Goal: Information Seeking & Learning: Learn about a topic

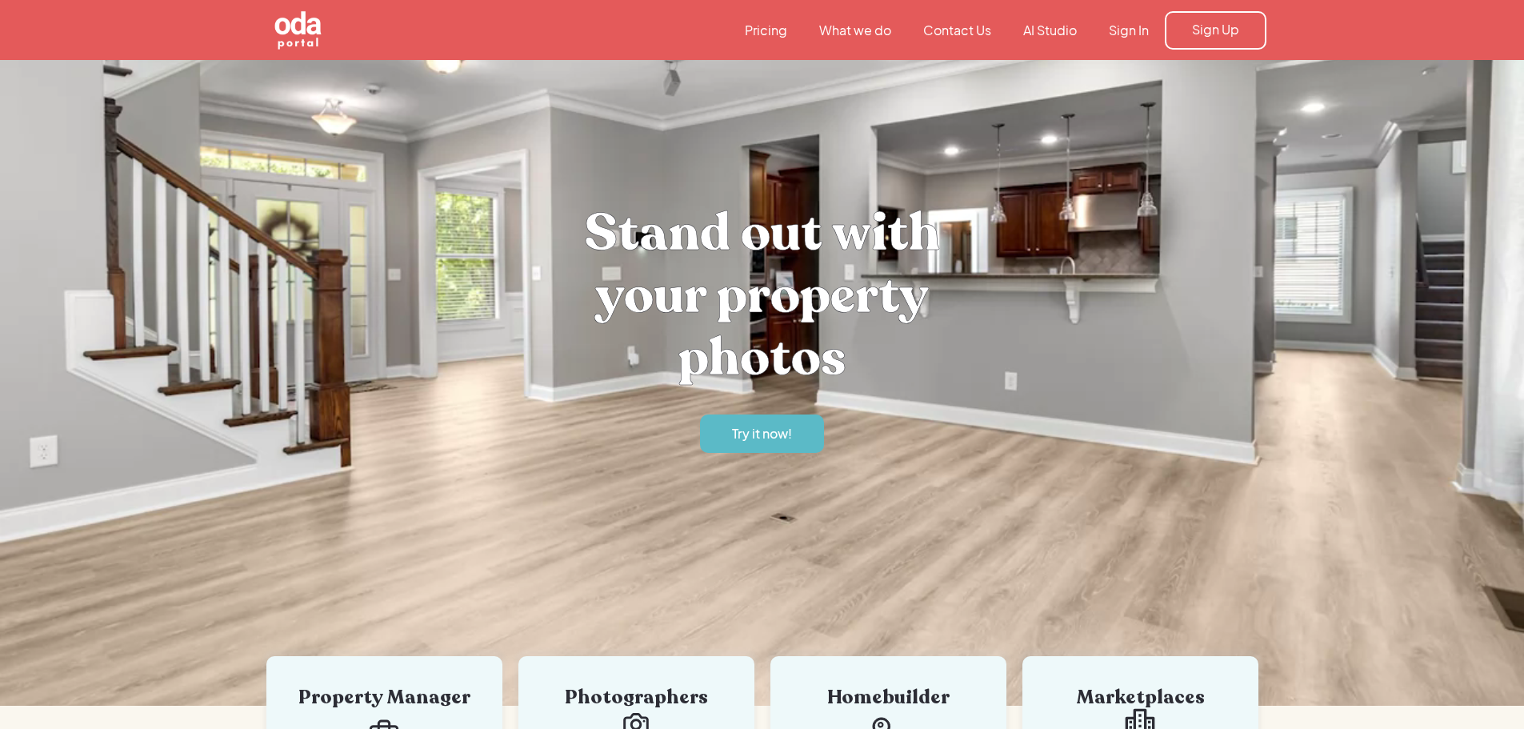
click at [974, 35] on link "Contact Us" at bounding box center [957, 31] width 100 height 18
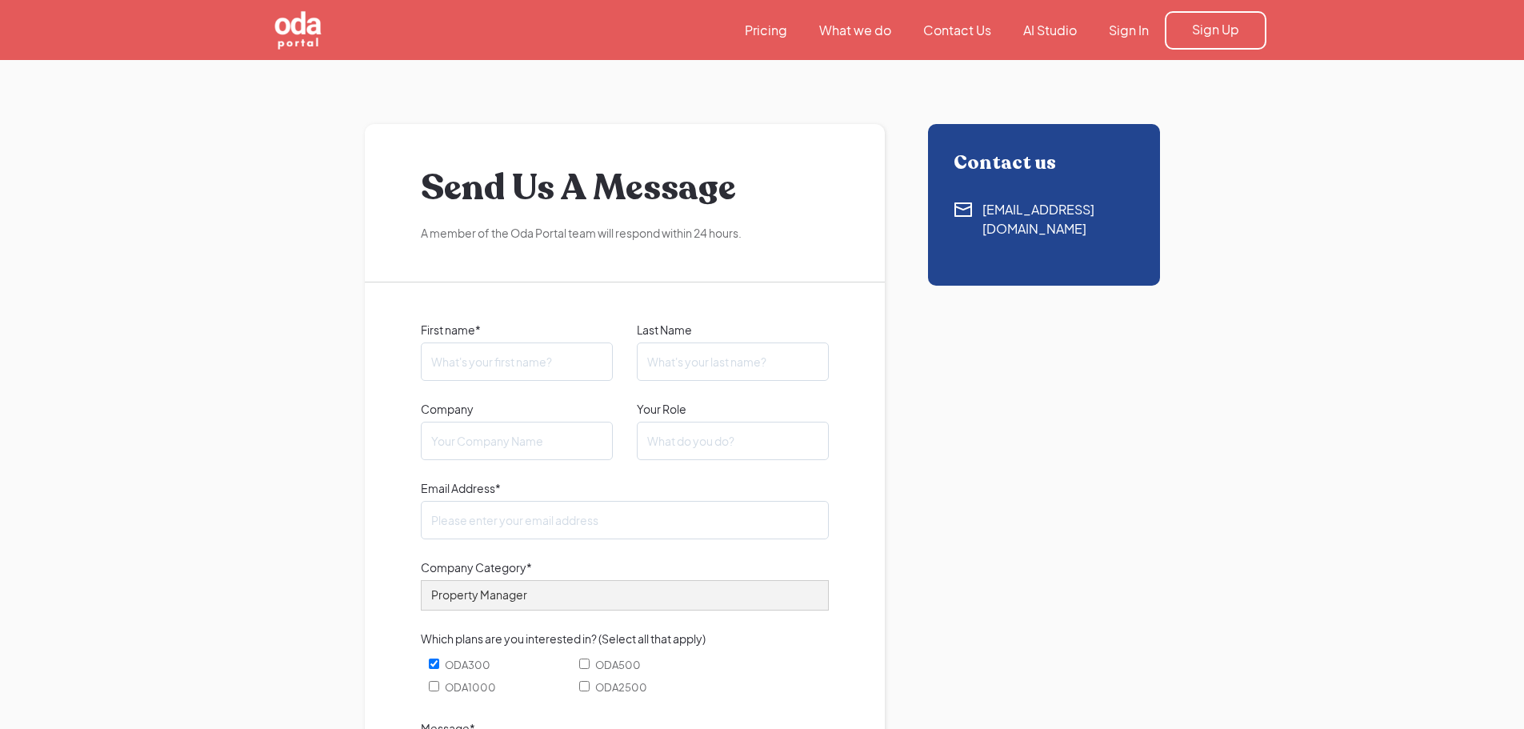
click at [868, 26] on link "What we do" at bounding box center [855, 31] width 104 height 18
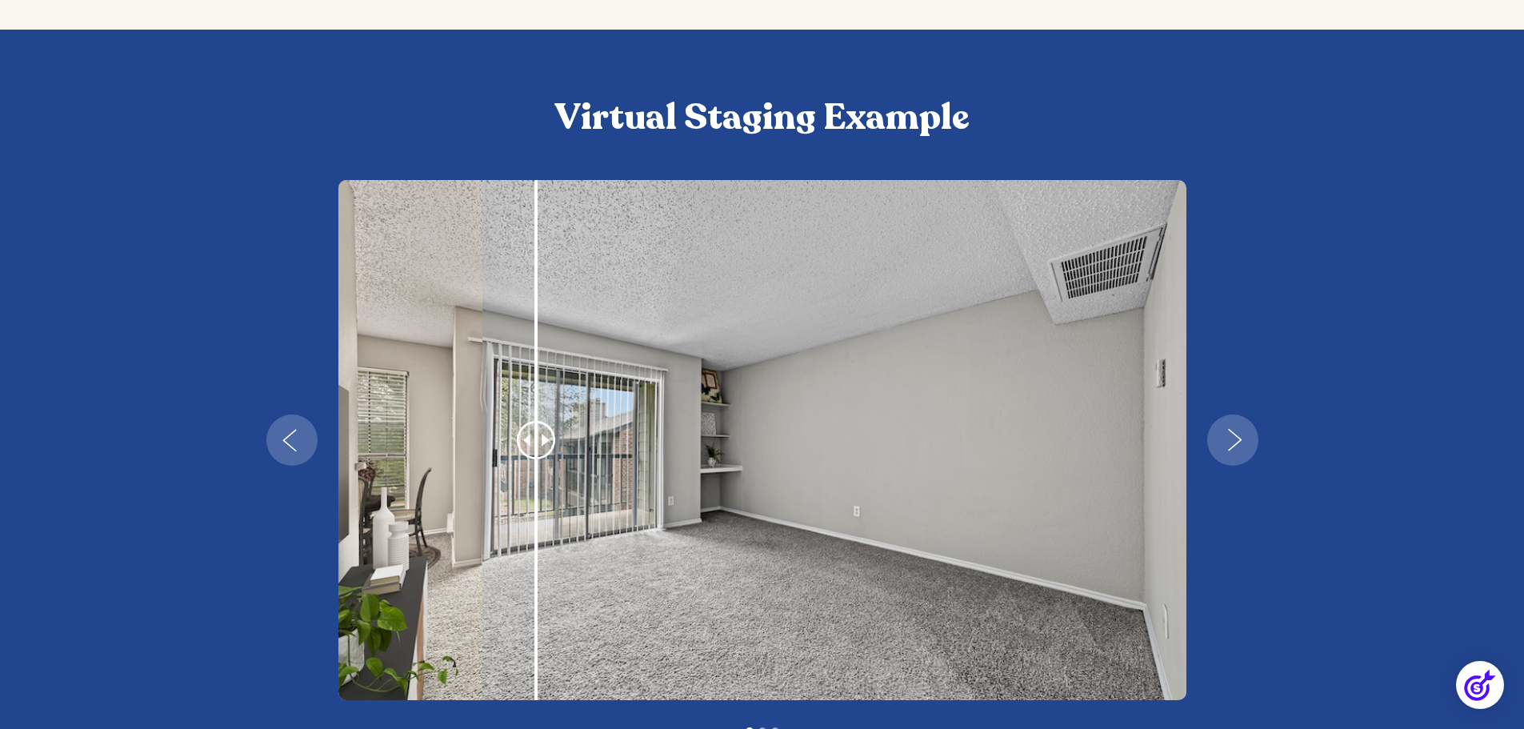
scroll to position [2881, 0]
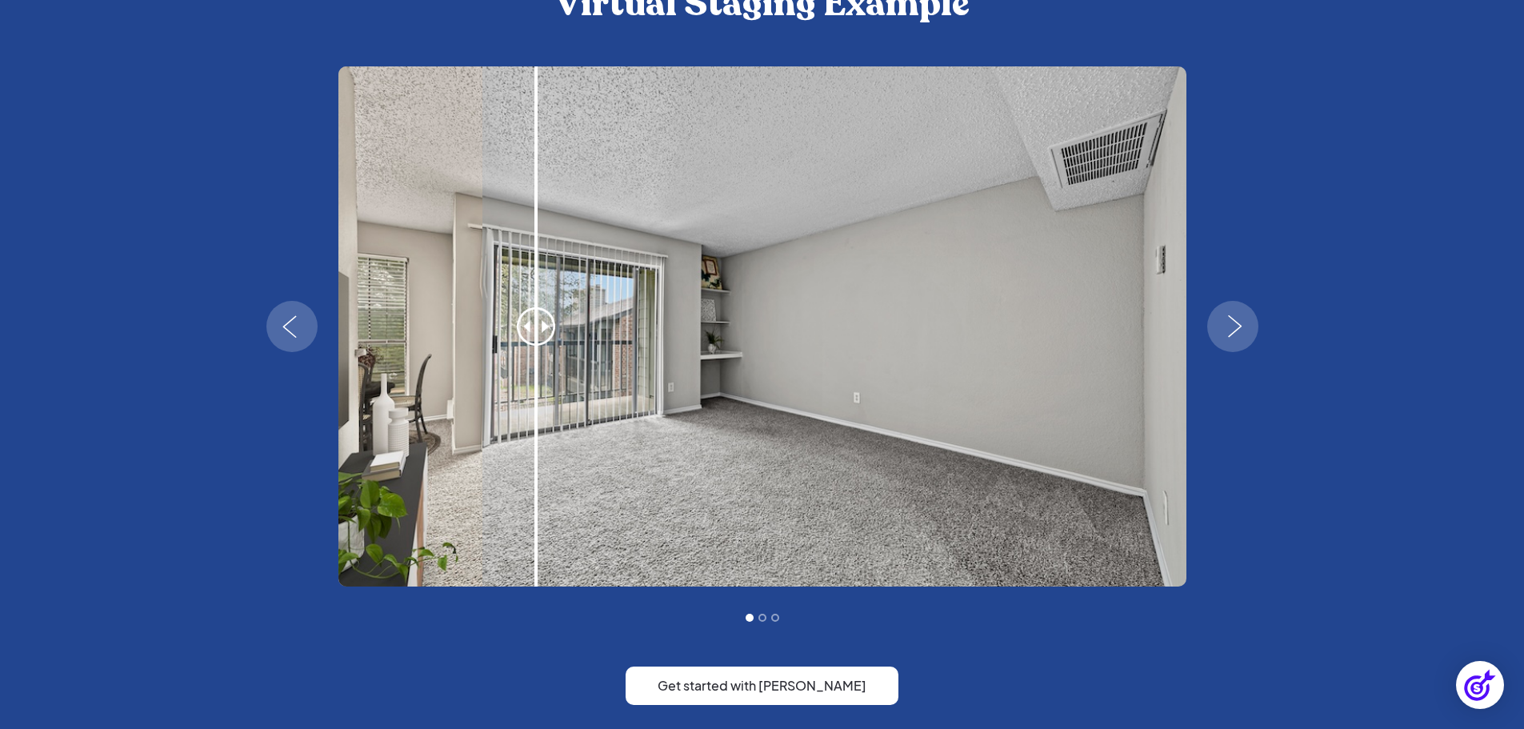
drag, startPoint x: 536, startPoint y: 324, endPoint x: 757, endPoint y: 310, distance: 221.3
click at [846, 318] on div "1 of 3" at bounding box center [763, 326] width 848 height 520
drag, startPoint x: 544, startPoint y: 331, endPoint x: 793, endPoint y: 319, distance: 249.2
click at [793, 320] on div "1 of 3" at bounding box center [763, 326] width 848 height 520
click at [783, 330] on img "1 of 3" at bounding box center [763, 326] width 848 height 520
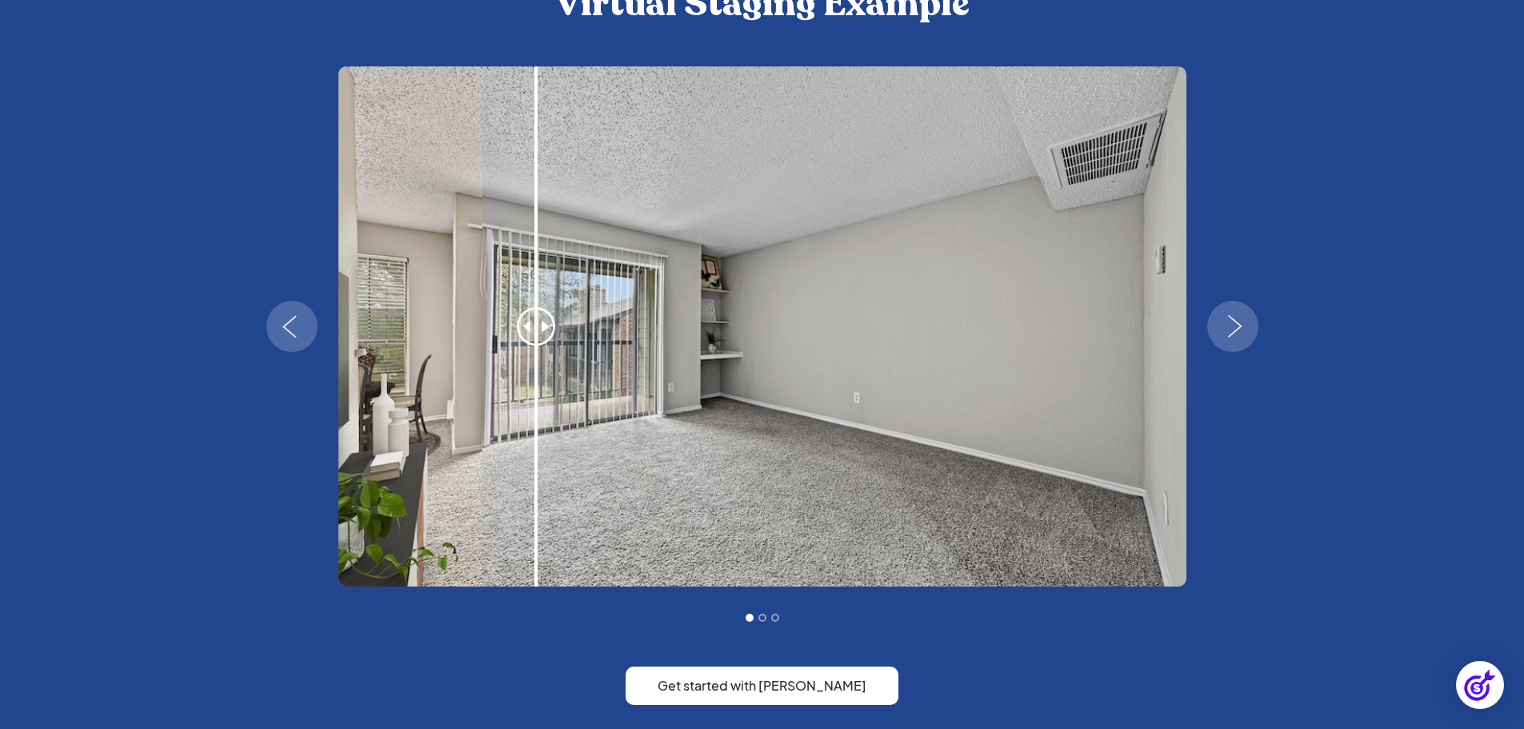
click at [1251, 313] on div "next slide" at bounding box center [1233, 326] width 51 height 51
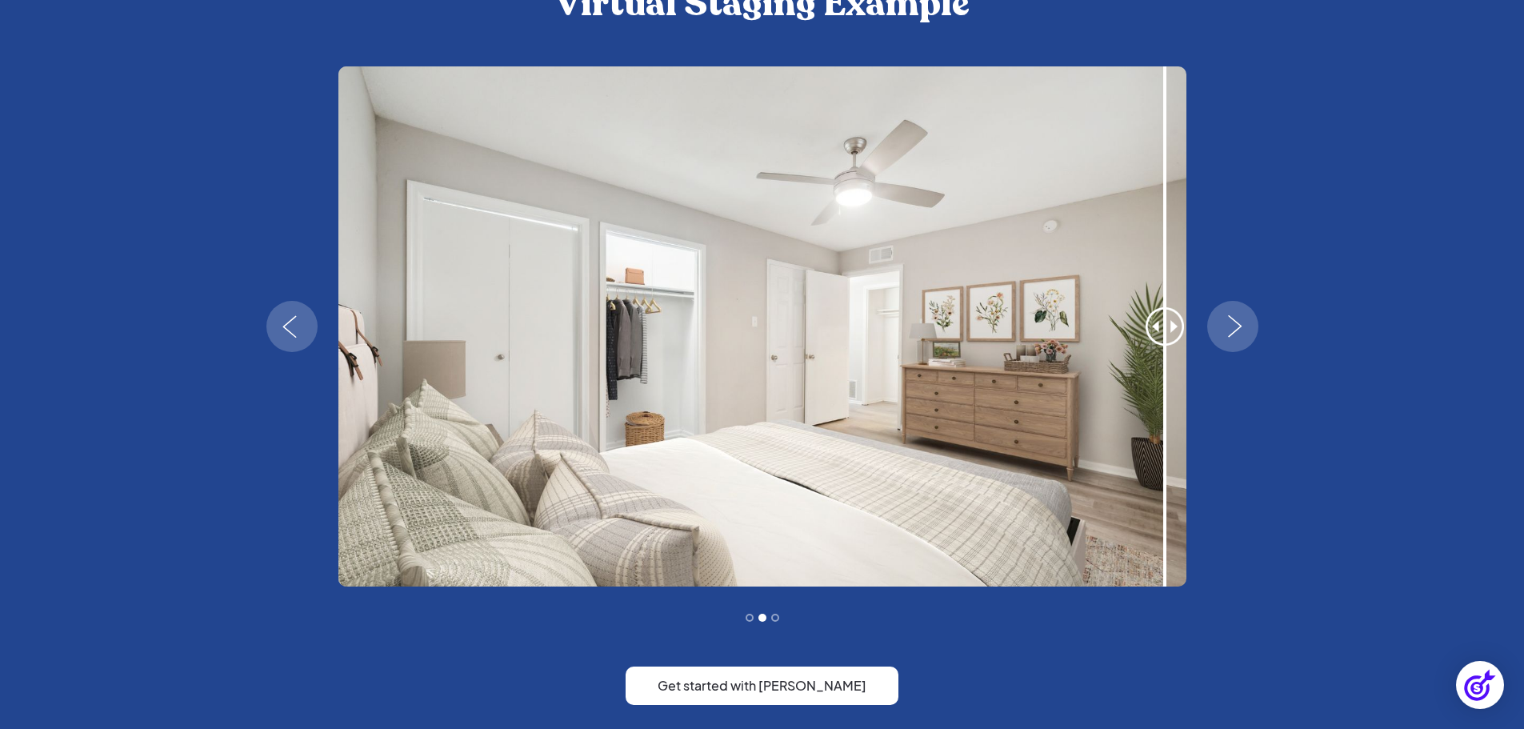
click at [1236, 328] on img "next slide" at bounding box center [1235, 326] width 46 height 22
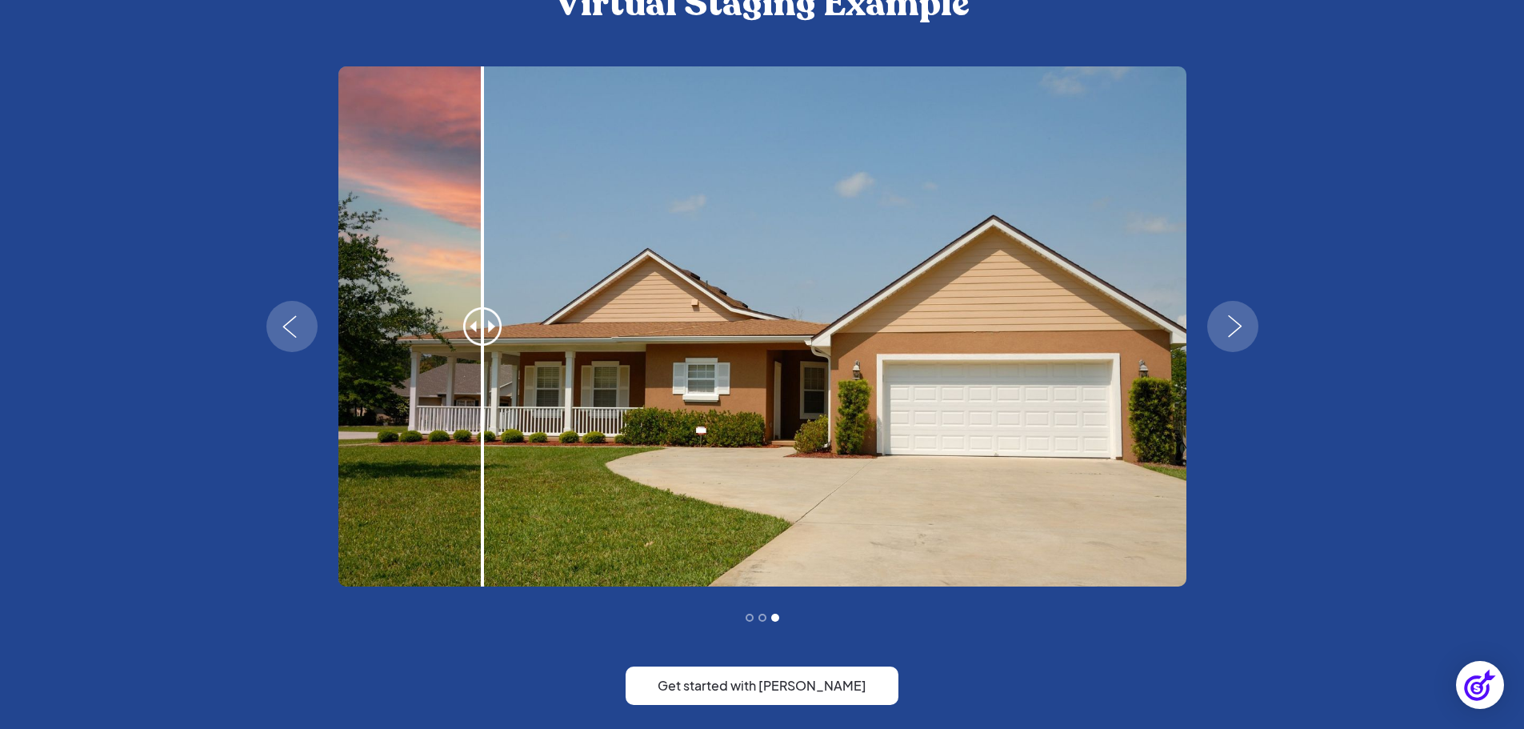
drag, startPoint x: 683, startPoint y: 356, endPoint x: 649, endPoint y: 354, distance: 34.5
click at [682, 357] on img "3 of 3" at bounding box center [763, 326] width 848 height 520
drag, startPoint x: 554, startPoint y: 355, endPoint x: 475, endPoint y: 355, distance: 79.2
click at [540, 356] on div "3 of 3" at bounding box center [483, 326] width 160 height 520
drag, startPoint x: 473, startPoint y: 339, endPoint x: 635, endPoint y: 341, distance: 161.7
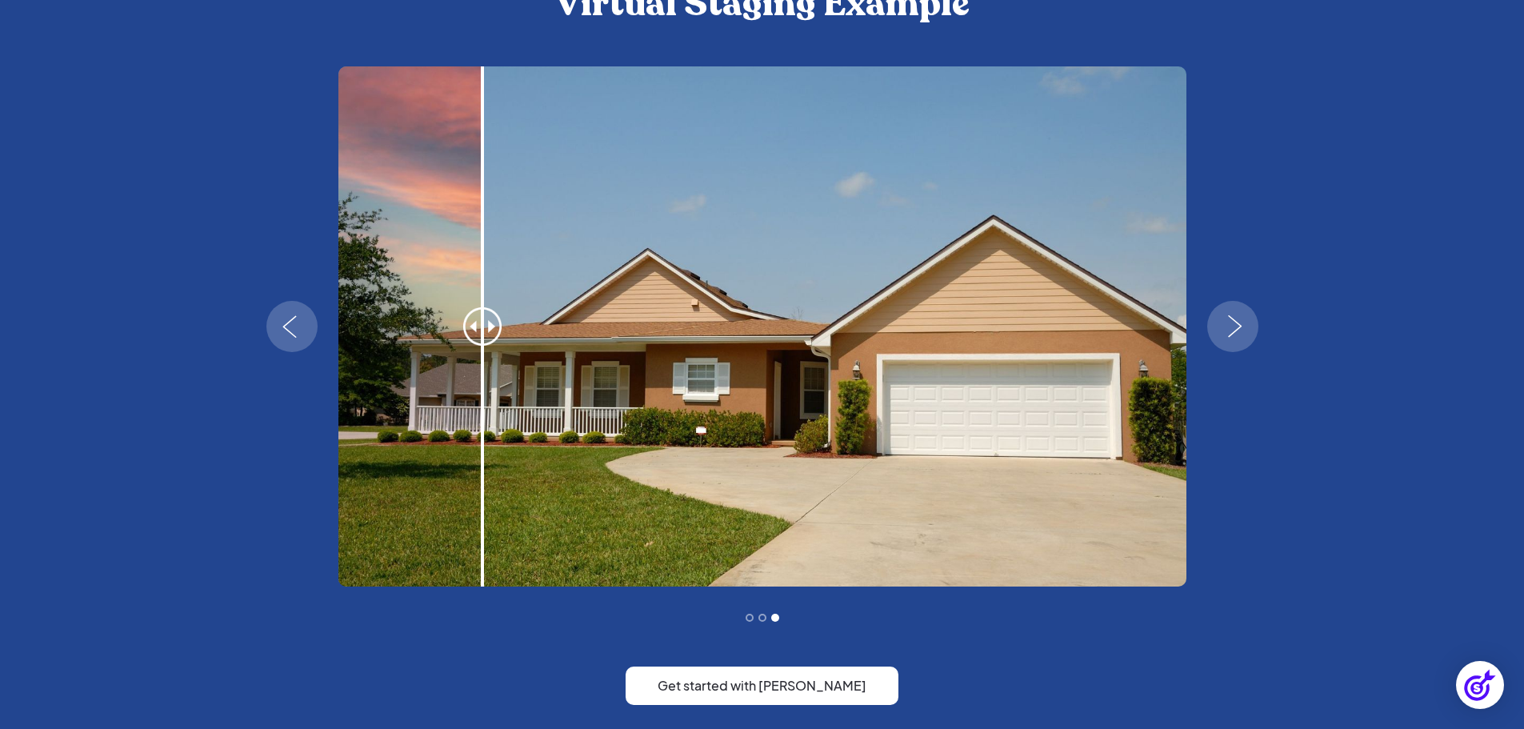
click at [635, 341] on div "3 of 3" at bounding box center [763, 326] width 848 height 520
drag, startPoint x: 495, startPoint y: 331, endPoint x: 607, endPoint y: 335, distance: 112.1
click at [607, 335] on div "3 of 3" at bounding box center [763, 326] width 848 height 520
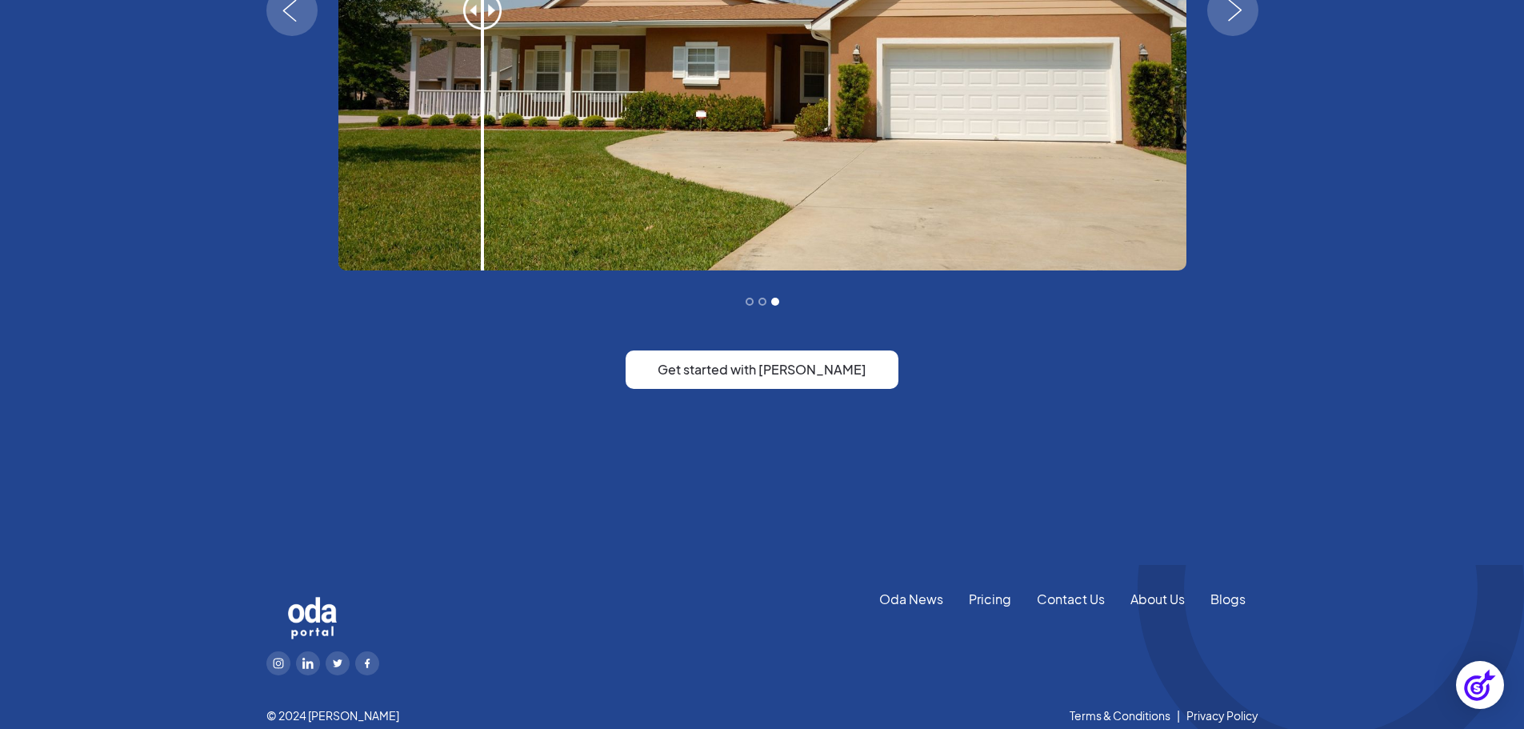
scroll to position [3204, 0]
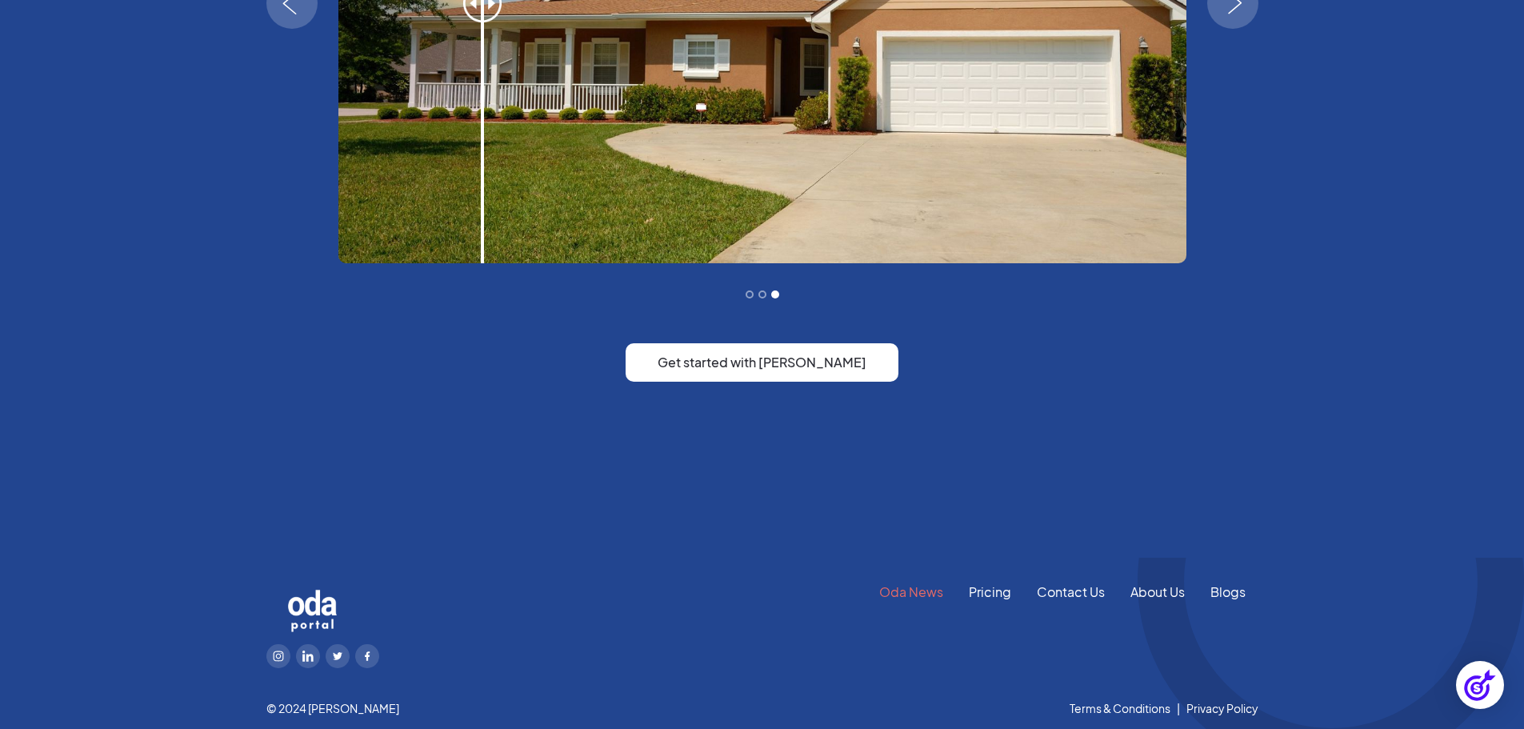
click at [934, 594] on link "Oda News" at bounding box center [912, 592] width 90 height 18
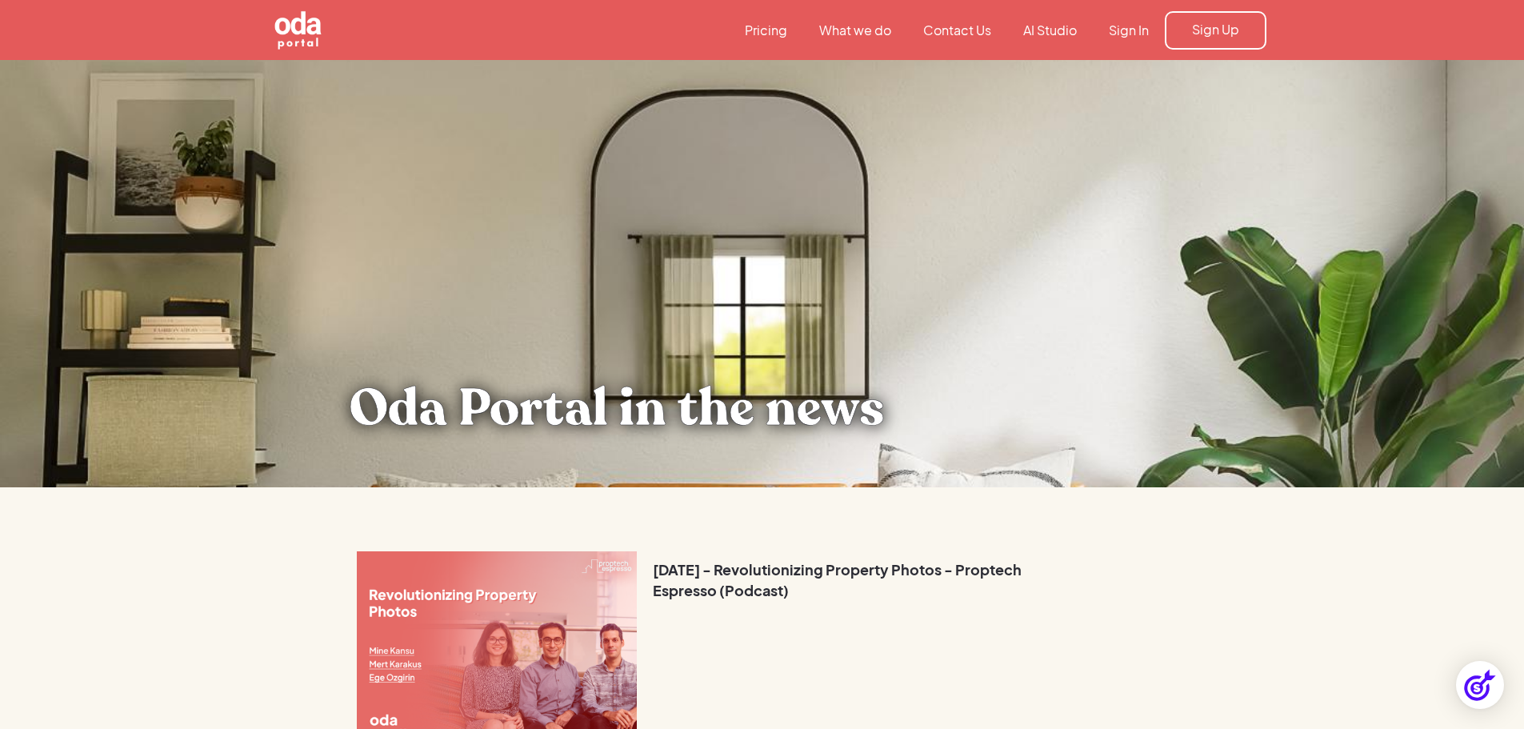
click at [1055, 29] on link "AI Studio" at bounding box center [1051, 31] width 86 height 18
click at [695, 571] on strong "December 8, 2021 - Revolutionizing Property Photos - Proptech Espresso (Podcast)" at bounding box center [837, 579] width 369 height 39
